Goal: Transaction & Acquisition: Purchase product/service

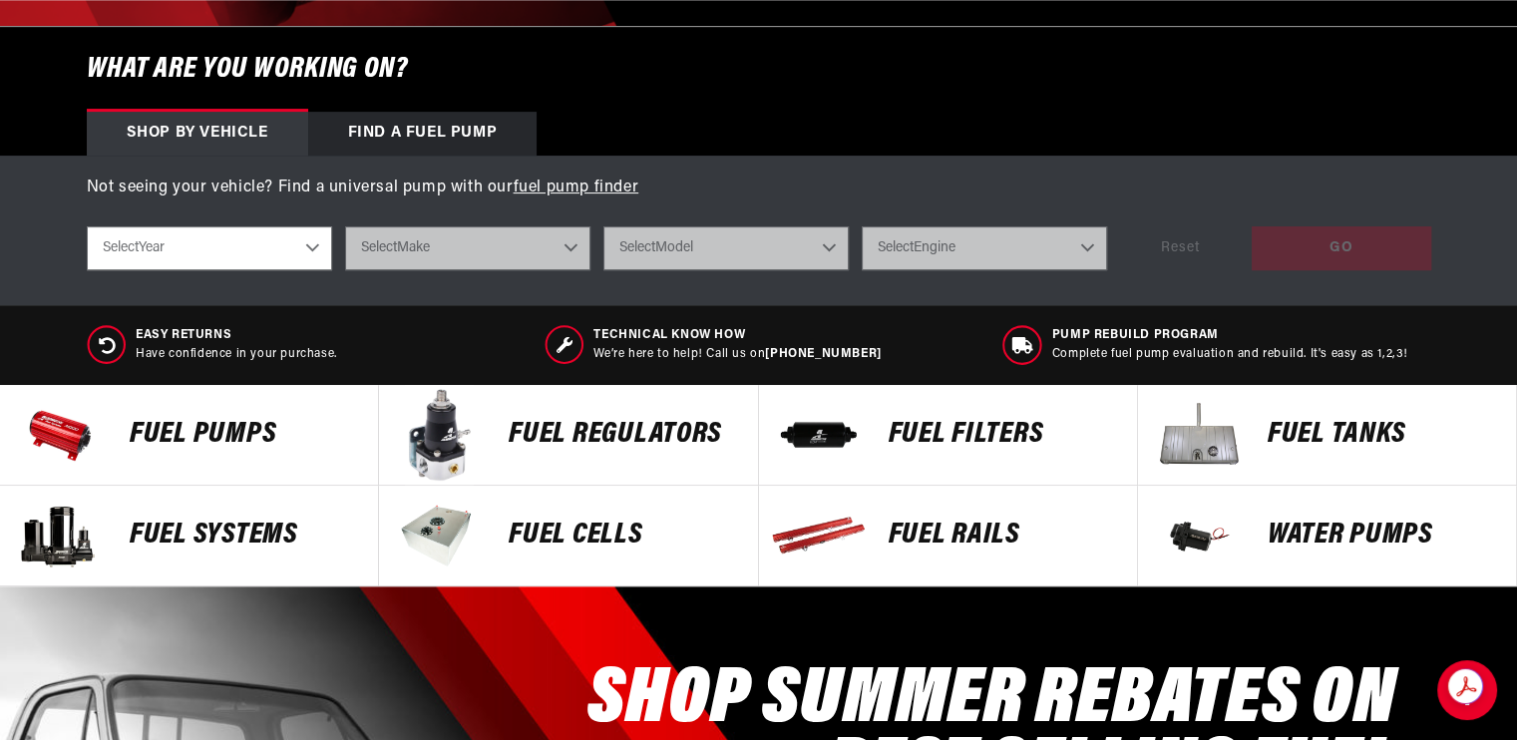
click at [924, 443] on p "FUEL FILTERS" at bounding box center [1003, 435] width 228 height 30
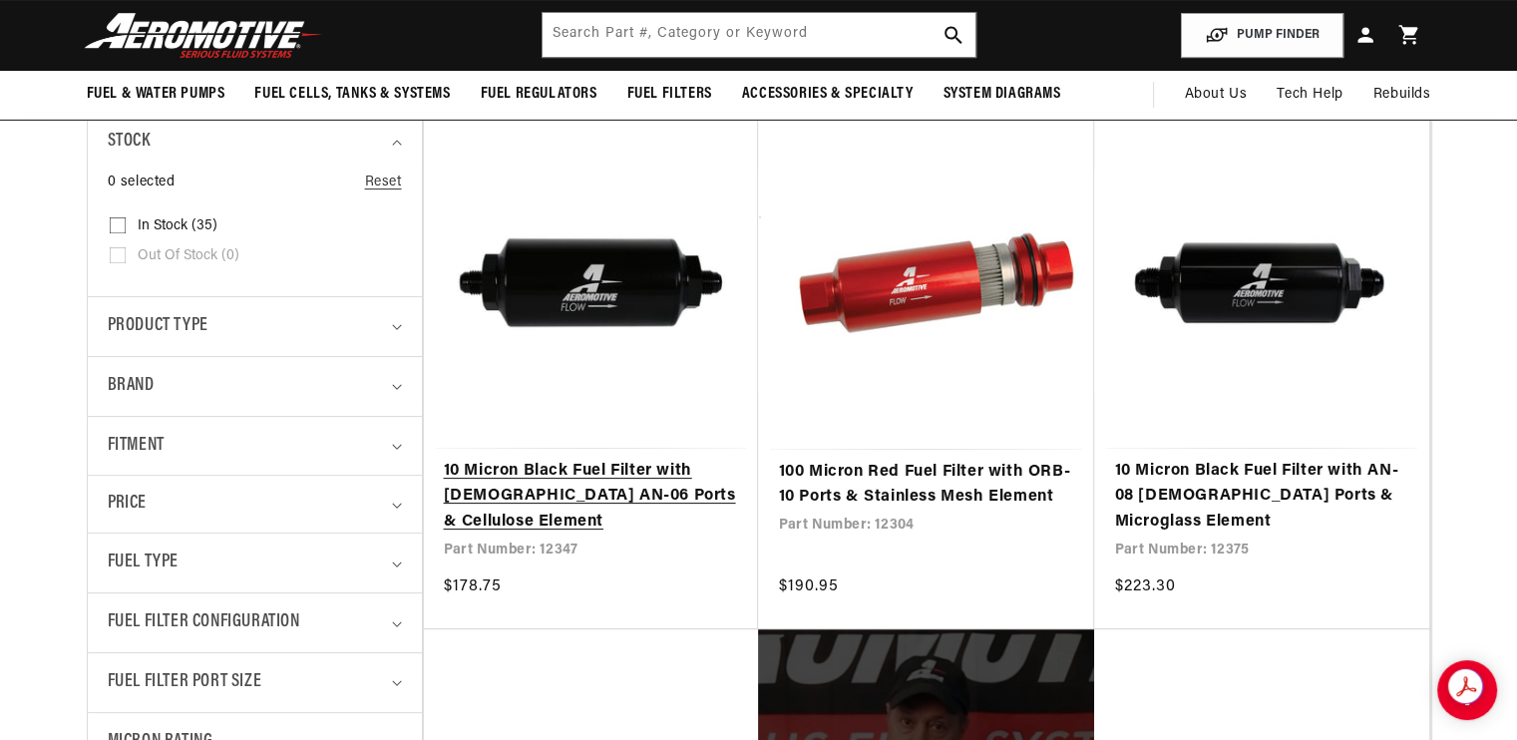
click at [668, 500] on link "10 Micron Black Fuel Filter with [DEMOGRAPHIC_DATA] AN-06 Ports & Cellulose Ele…" at bounding box center [591, 497] width 295 height 77
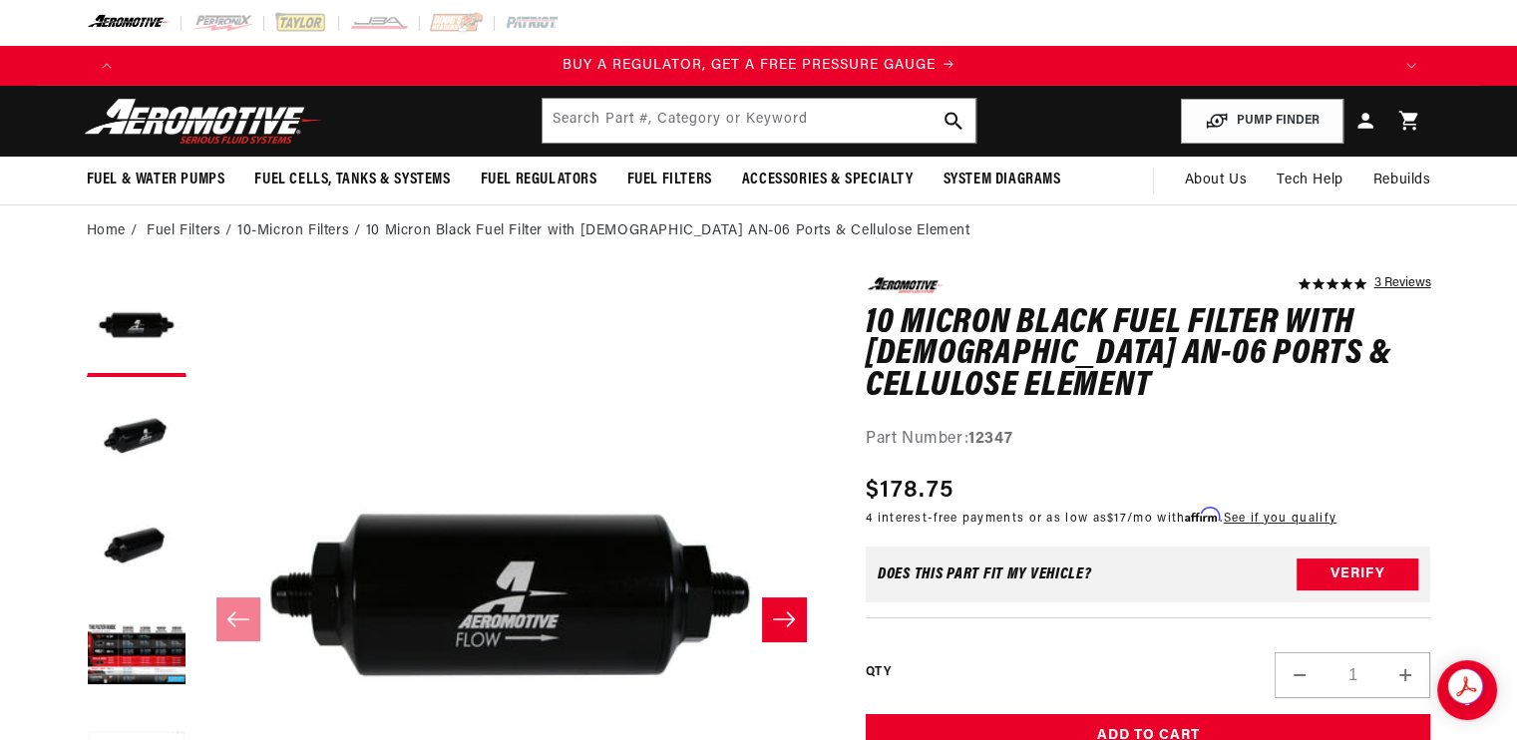
click at [777, 616] on icon "Slide right" at bounding box center [784, 619] width 24 height 20
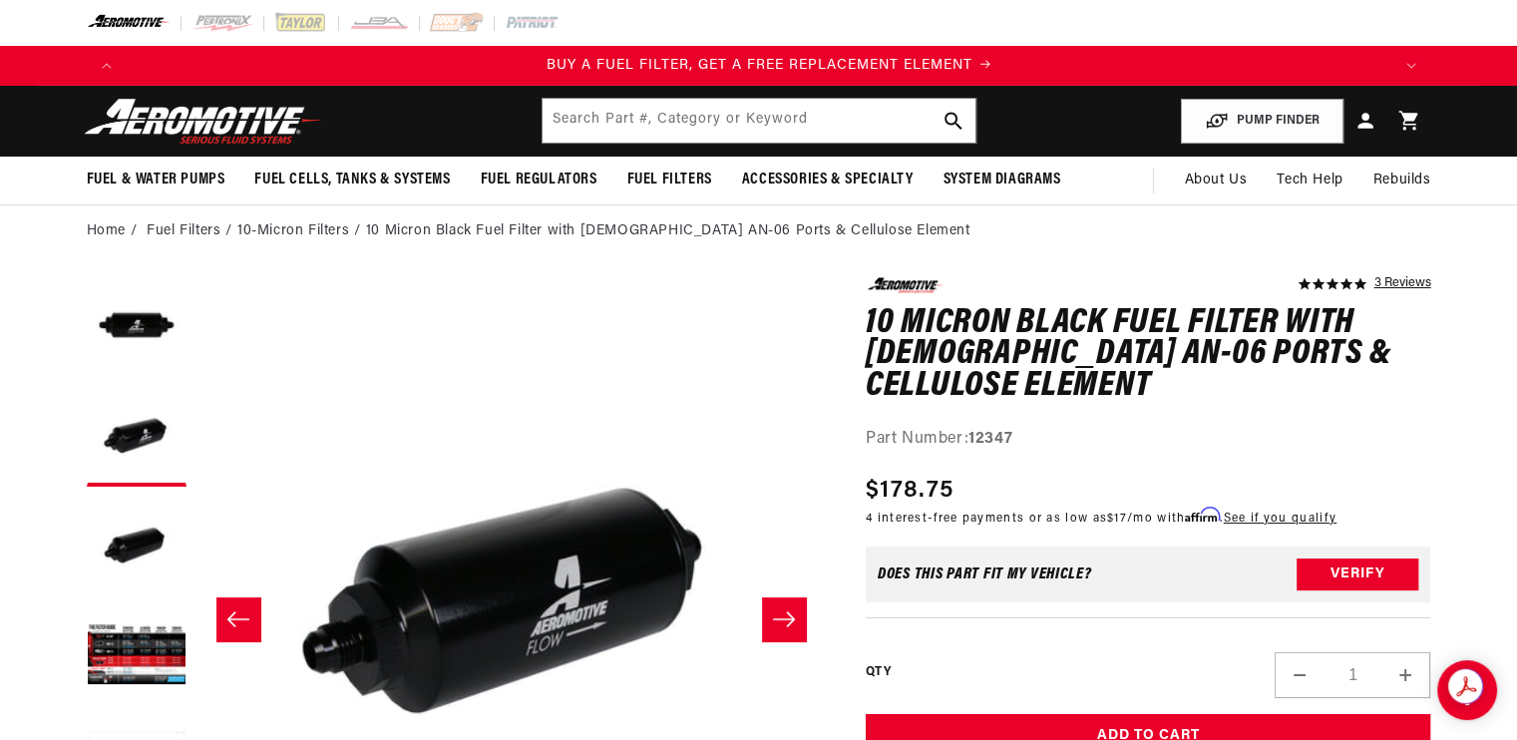
scroll to position [0, 1265]
click at [777, 616] on icon "Slide right" at bounding box center [784, 619] width 24 height 20
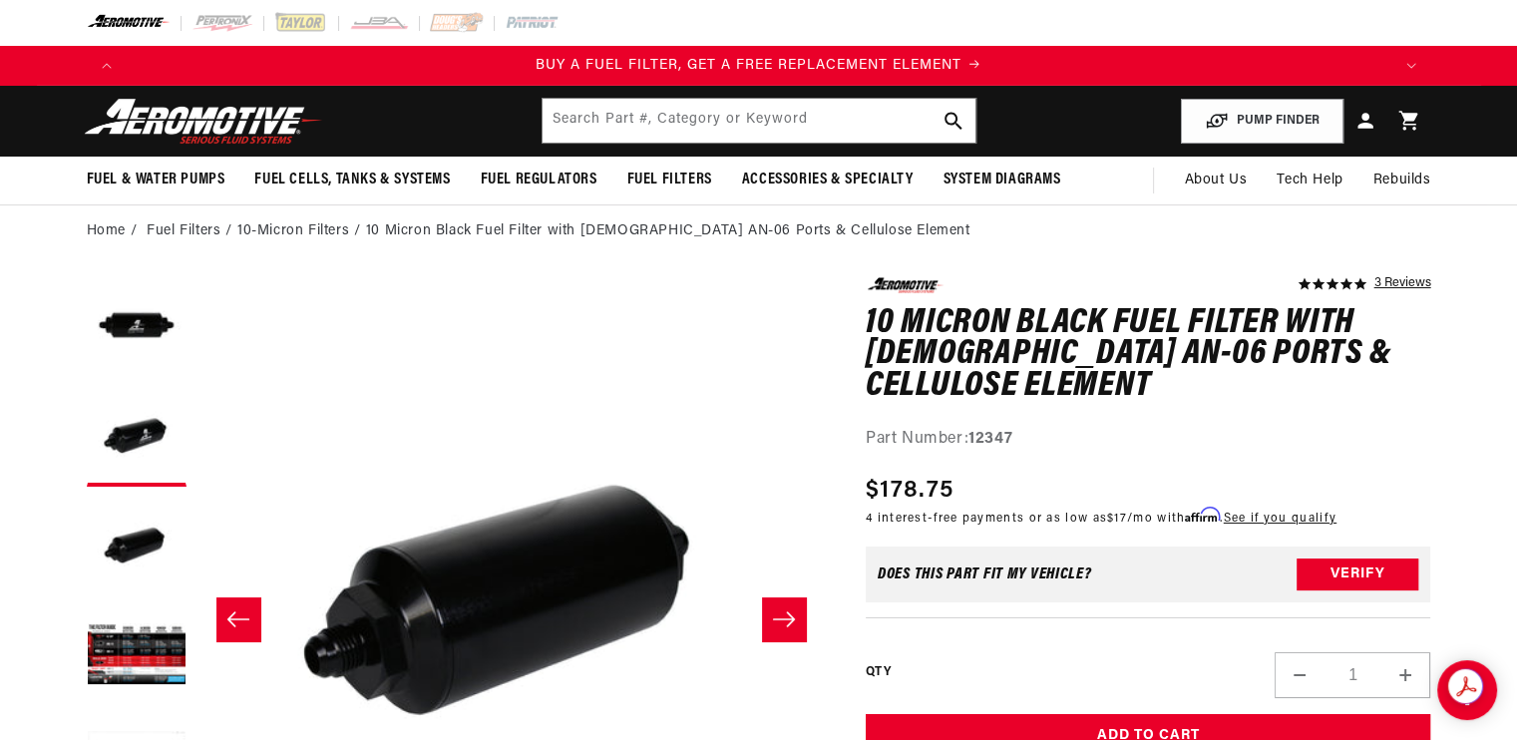
click at [777, 616] on icon "Slide right" at bounding box center [784, 619] width 24 height 20
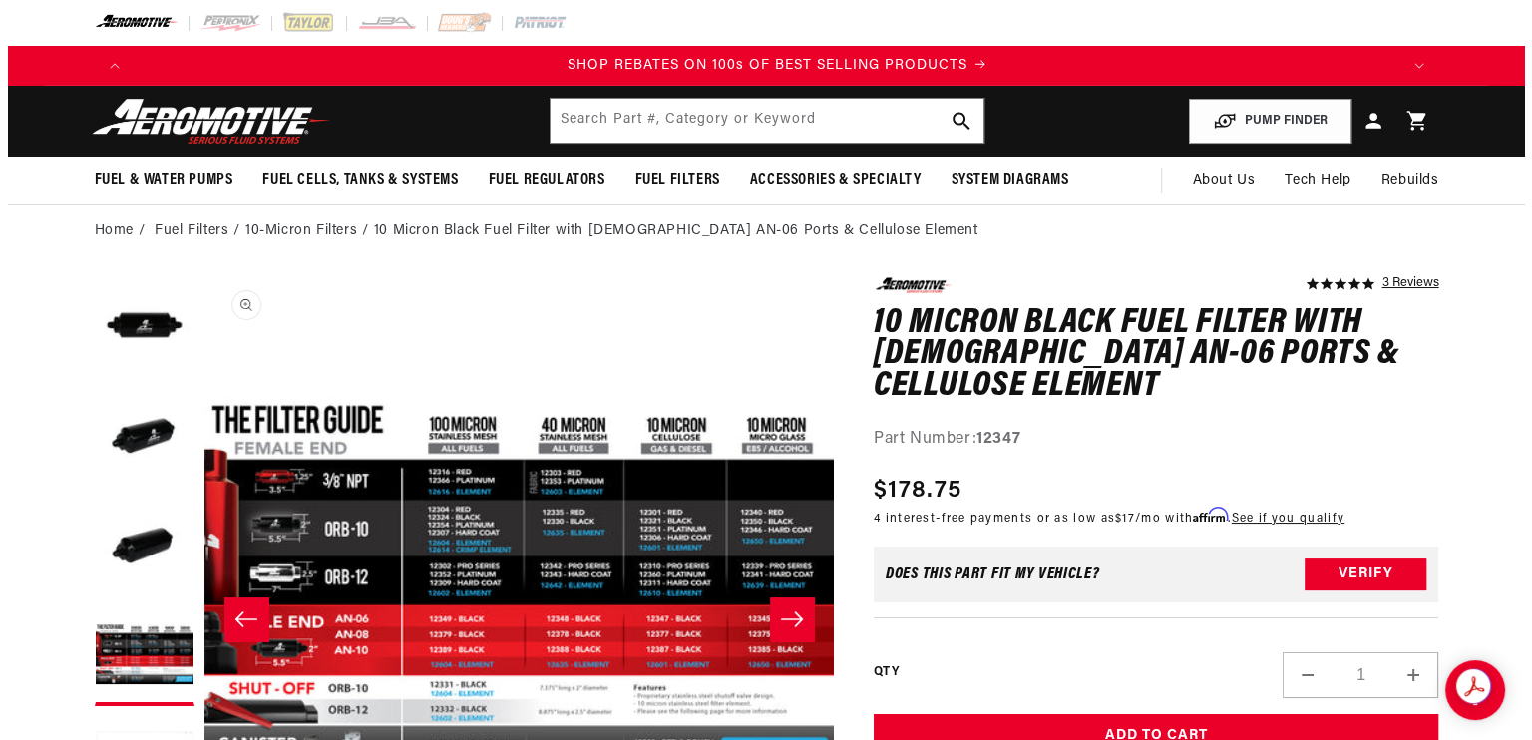
scroll to position [0, 2529]
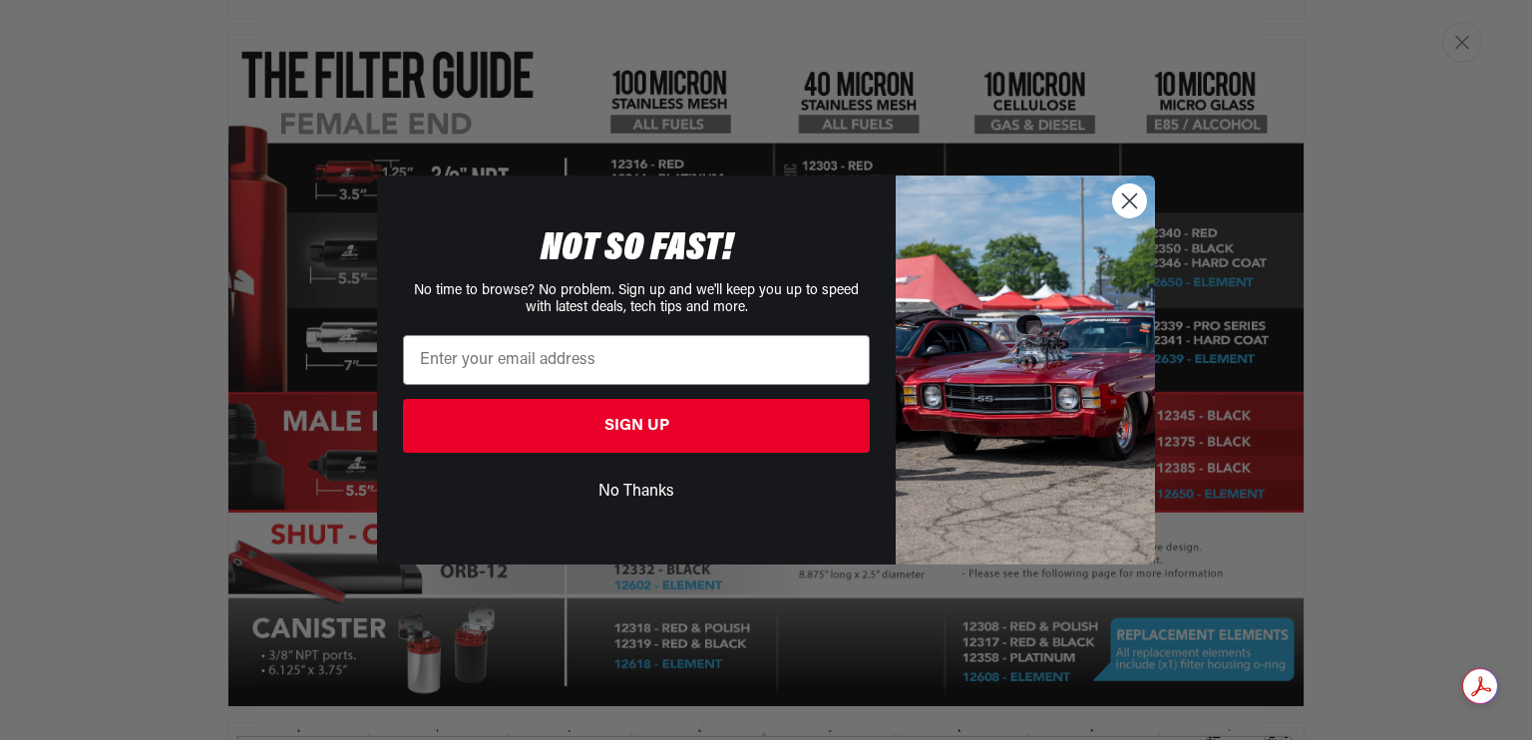
scroll to position [0, 0]
click at [1133, 205] on icon "Close dialog" at bounding box center [1130, 200] width 14 height 14
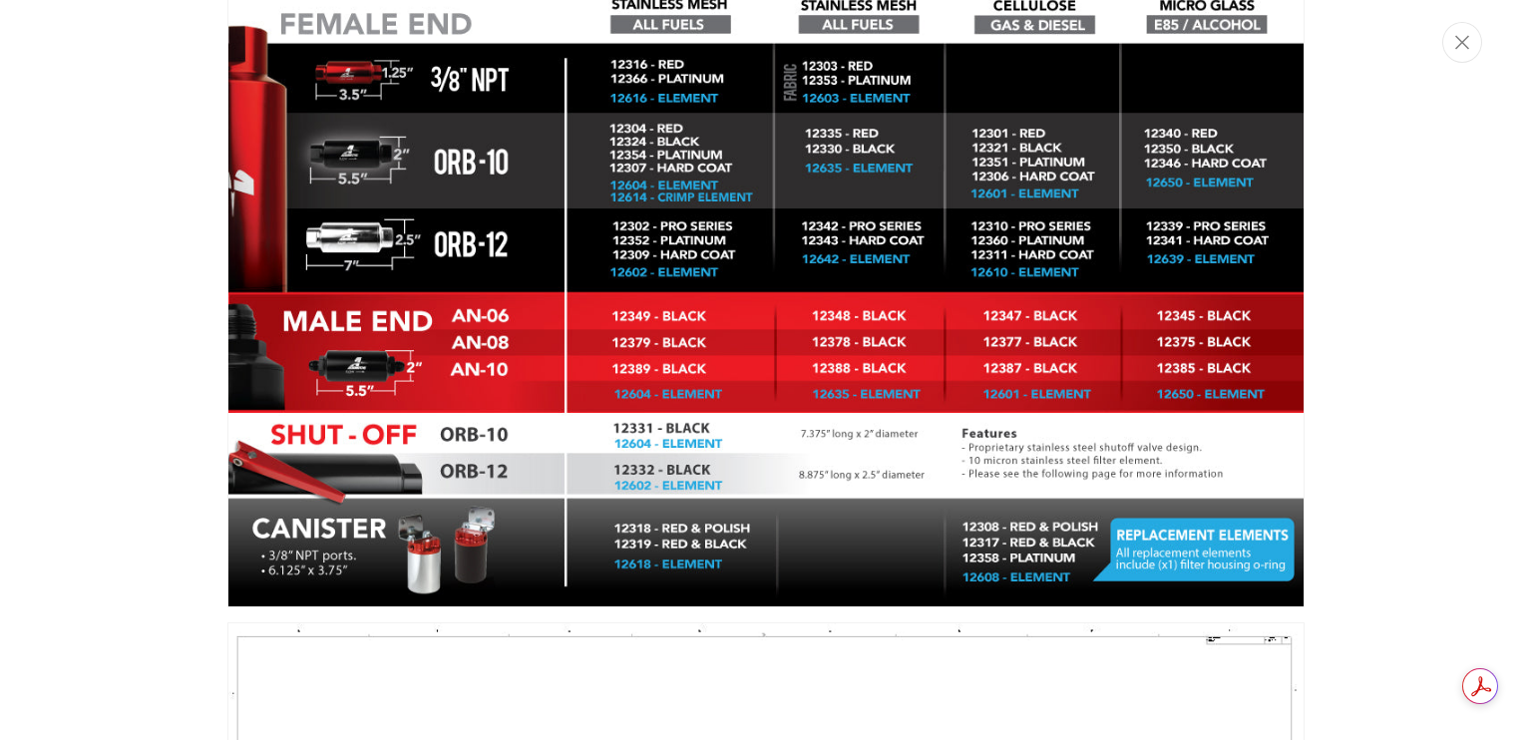
scroll to position [0, 3794]
